Goal: Information Seeking & Learning: Learn about a topic

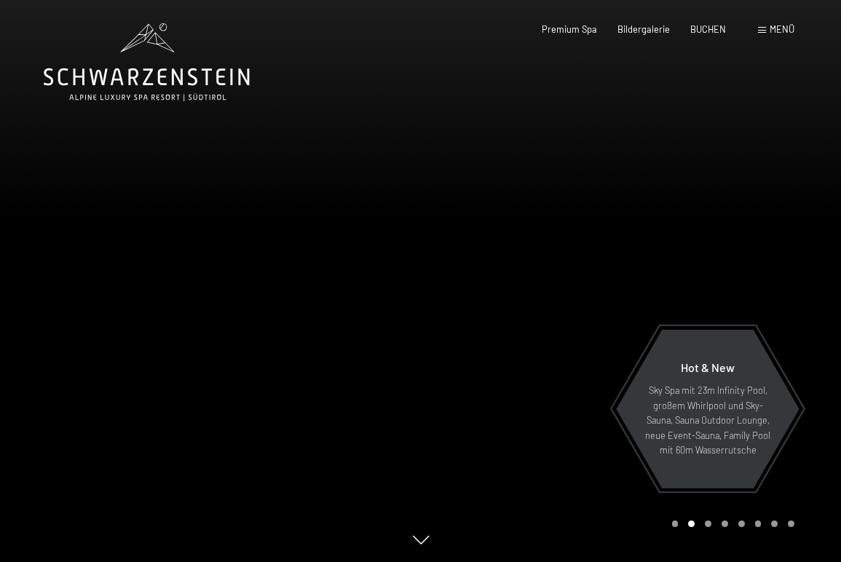
click at [792, 277] on div at bounding box center [631, 281] width 421 height 562
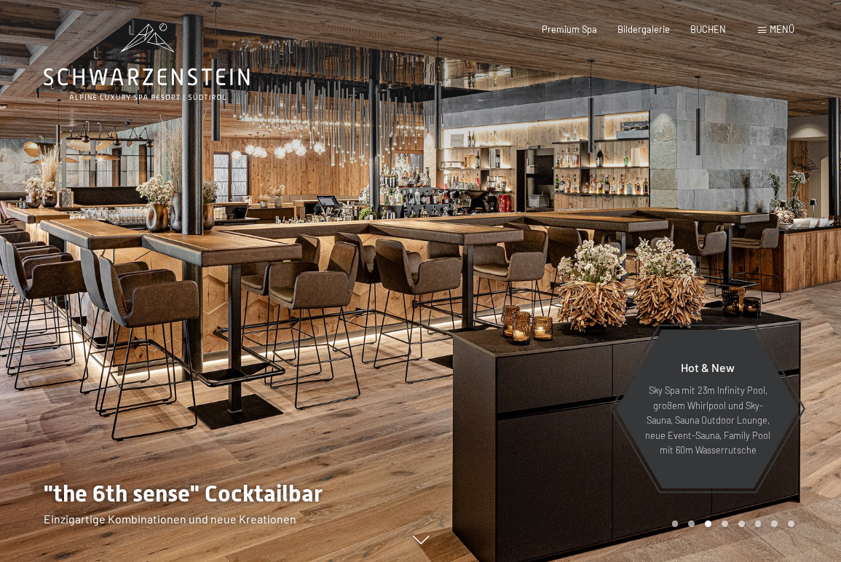
click at [792, 277] on div at bounding box center [631, 281] width 421 height 562
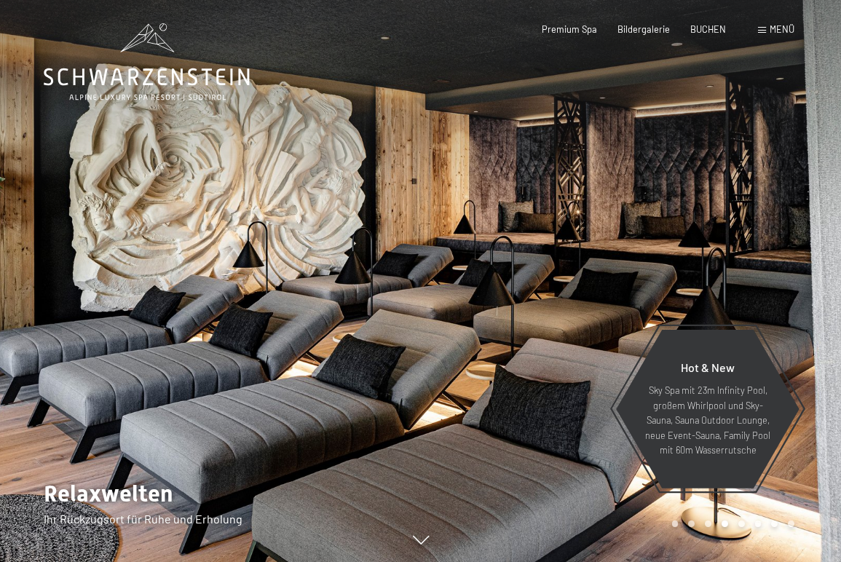
click at [792, 277] on div at bounding box center [631, 281] width 421 height 562
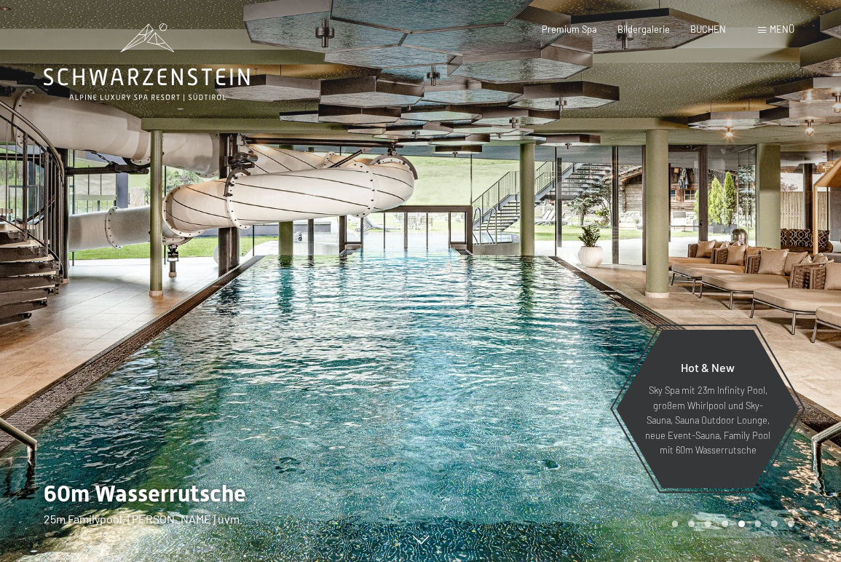
click at [792, 277] on div at bounding box center [631, 281] width 421 height 562
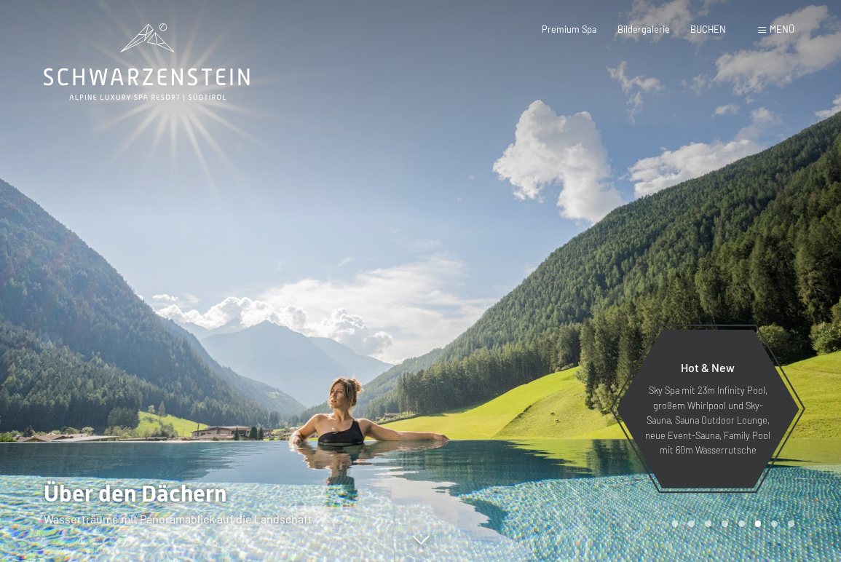
click at [792, 277] on div at bounding box center [631, 281] width 421 height 562
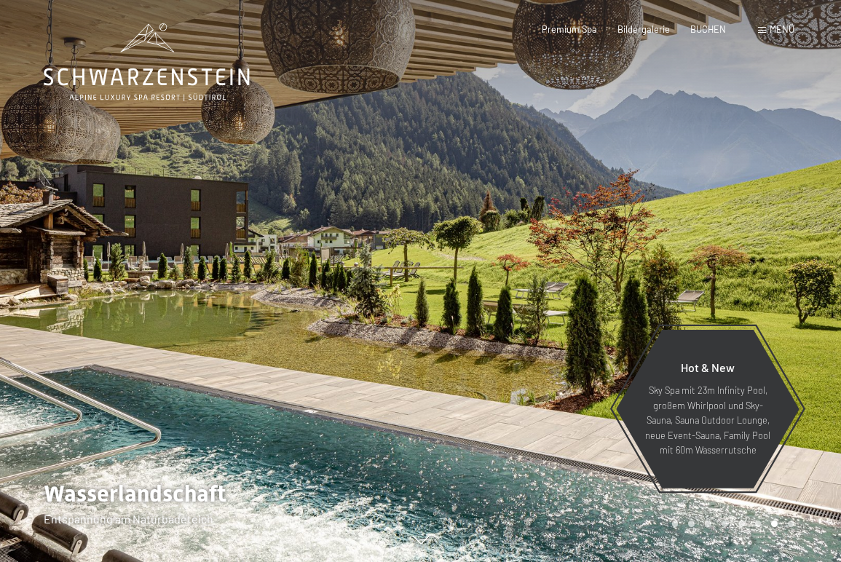
click at [792, 277] on div at bounding box center [631, 281] width 421 height 562
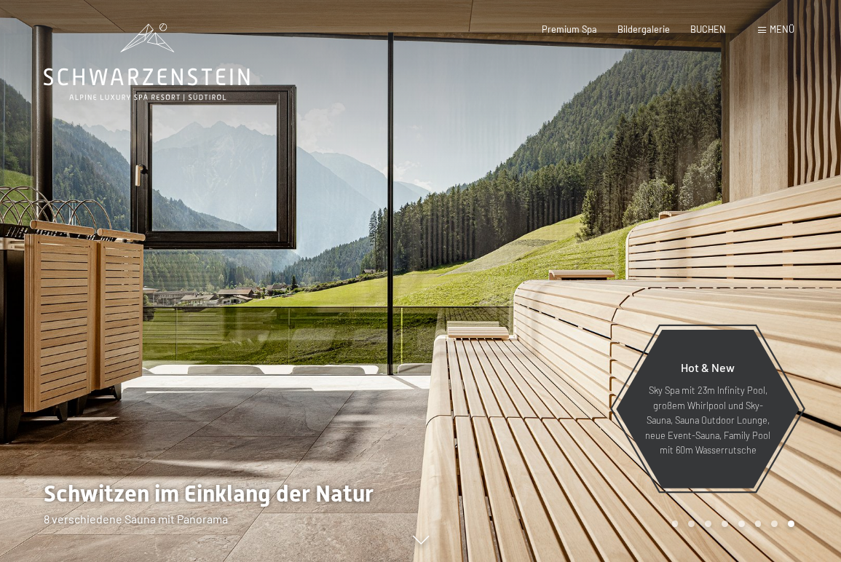
click at [792, 277] on div at bounding box center [631, 281] width 421 height 562
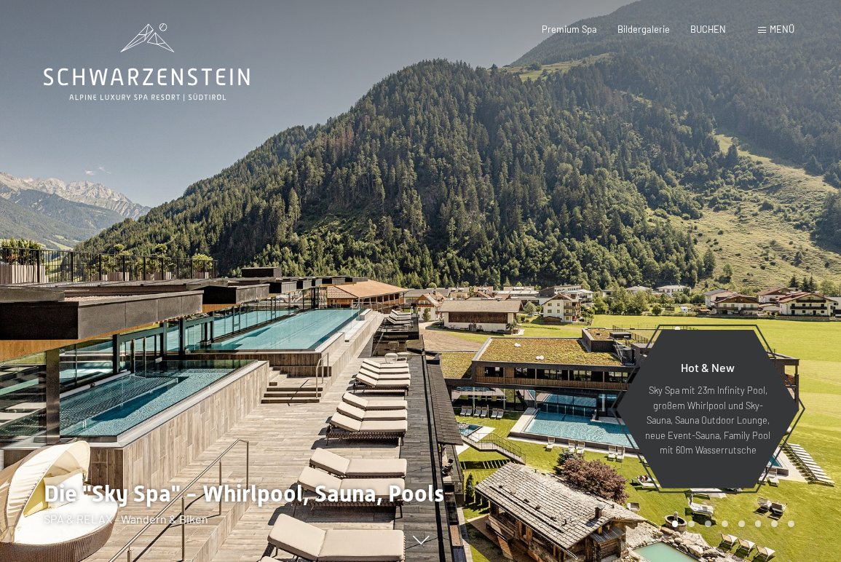
click at [792, 277] on div at bounding box center [631, 281] width 421 height 562
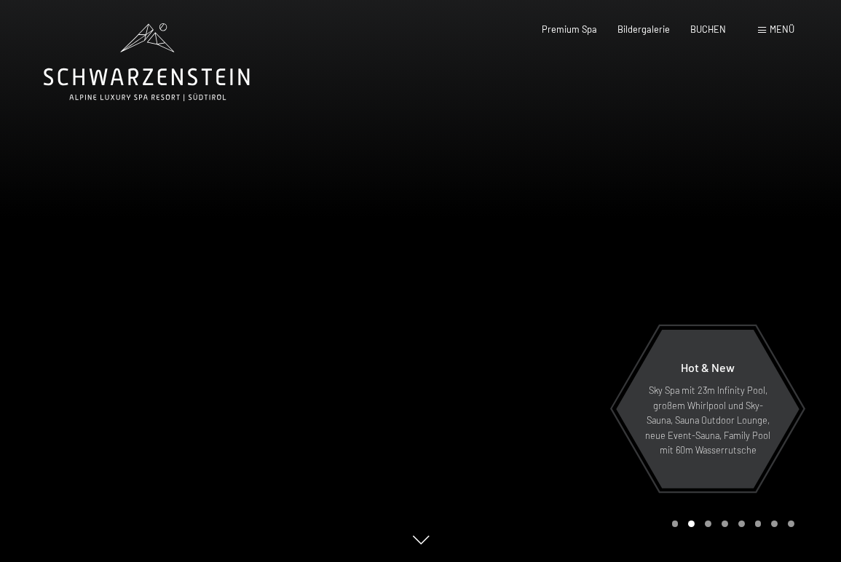
click at [792, 277] on div at bounding box center [631, 281] width 421 height 562
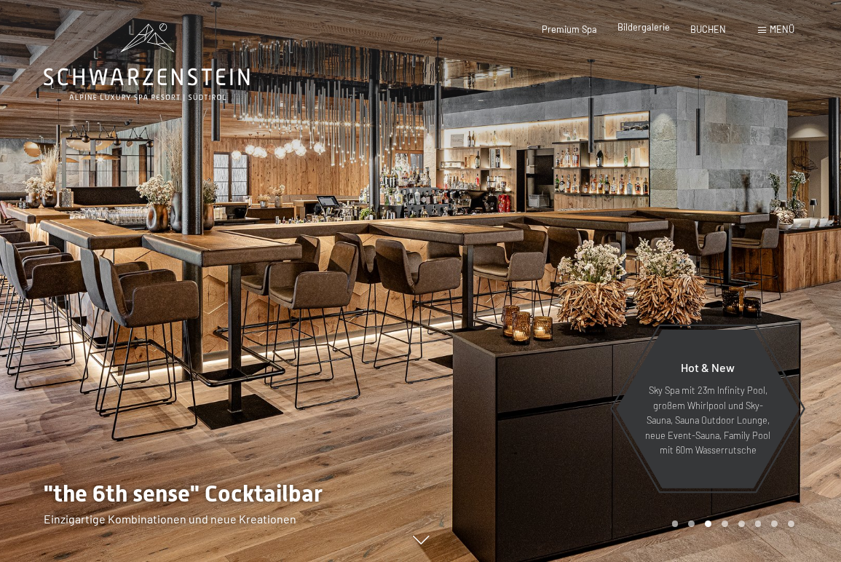
click at [645, 32] on span "Bildergalerie" at bounding box center [644, 27] width 52 height 12
click at [767, 28] on div "Menü" at bounding box center [776, 29] width 36 height 13
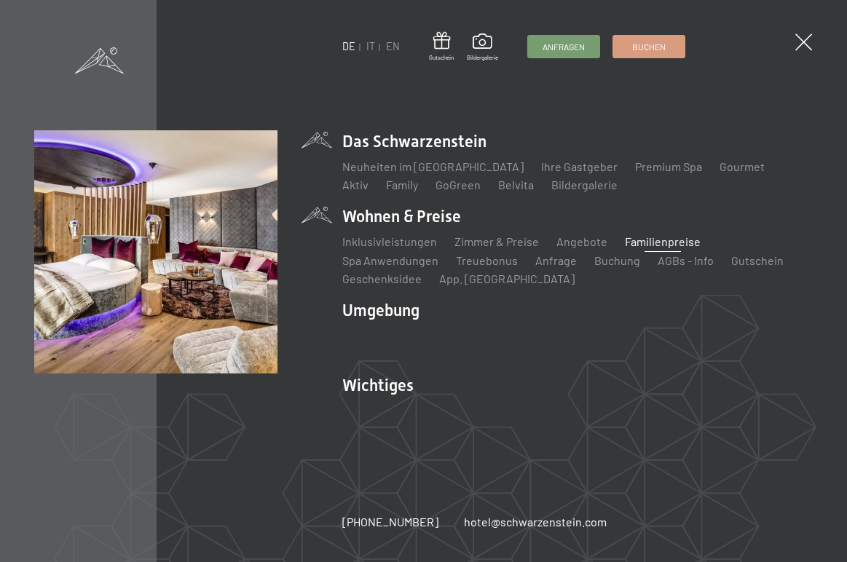
click at [644, 237] on link "Familienpreise" at bounding box center [663, 241] width 76 height 14
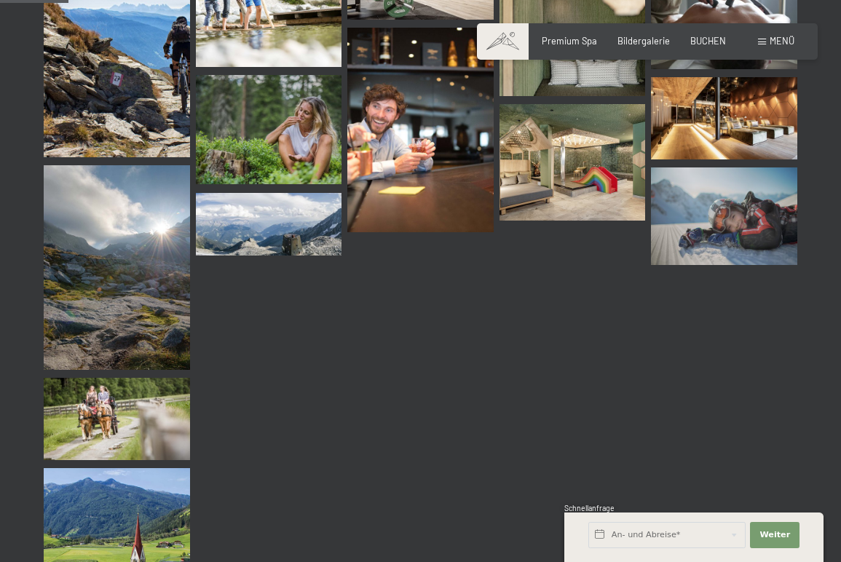
scroll to position [572, 0]
